Goal: Transaction & Acquisition: Purchase product/service

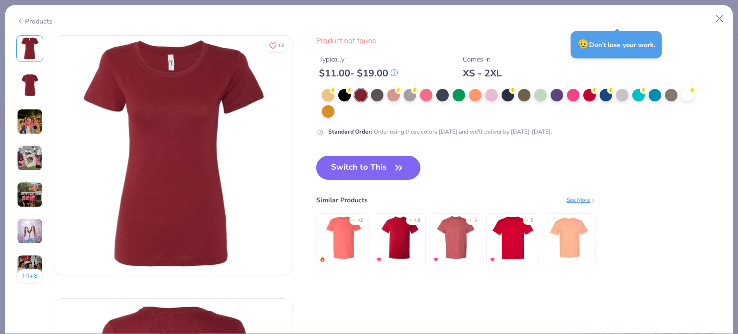
scroll to position [212, 0]
click at [720, 17] on button "Close" at bounding box center [719, 19] width 18 height 18
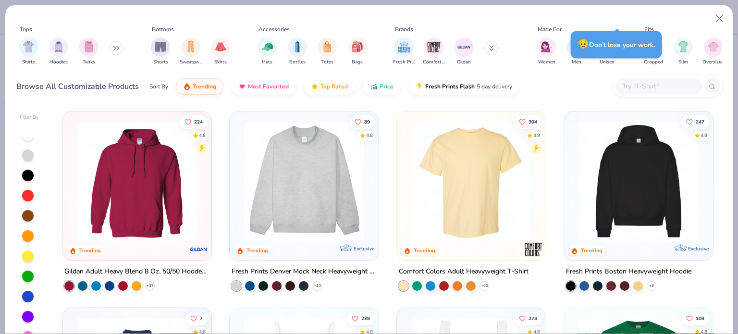
click at [487, 161] on img at bounding box center [471, 181] width 130 height 120
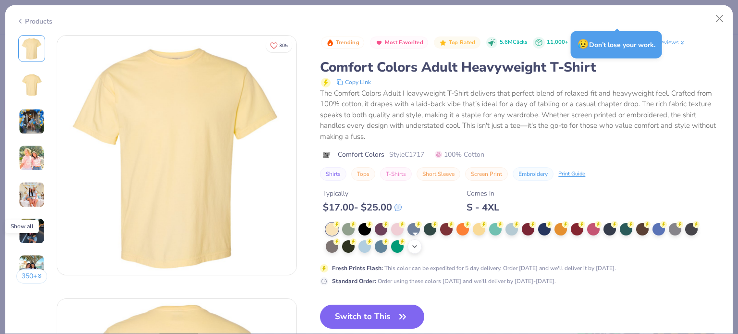
click at [418, 244] on icon at bounding box center [415, 247] width 8 height 8
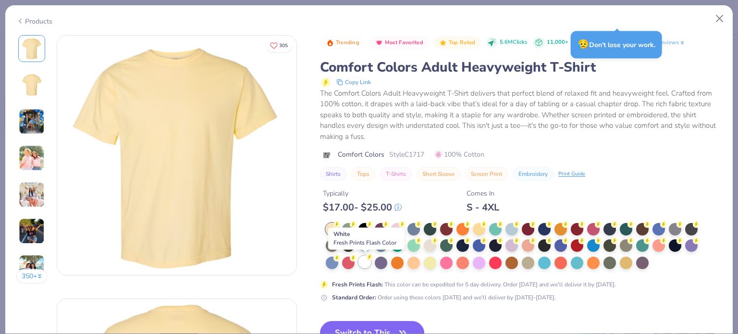
click at [364, 259] on div at bounding box center [364, 261] width 12 height 12
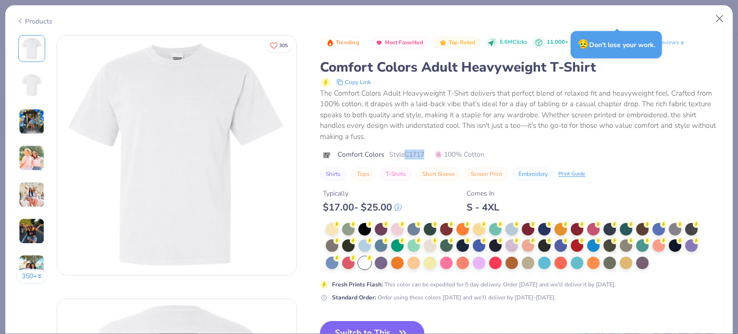
drag, startPoint x: 406, startPoint y: 155, endPoint x: 432, endPoint y: 154, distance: 26.0
click at [432, 154] on div "Comfort Colors Style C1717 100% Cotton" at bounding box center [520, 154] width 401 height 10
copy span "C1717"
type textarea "x"
